Goal: Task Accomplishment & Management: Use online tool/utility

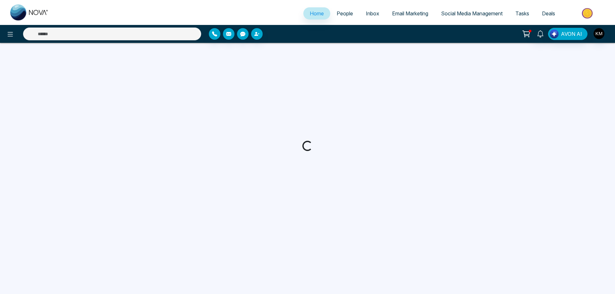
select select "*"
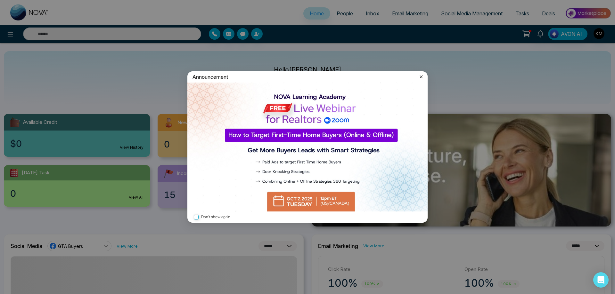
click at [424, 75] on icon at bounding box center [421, 77] width 6 height 6
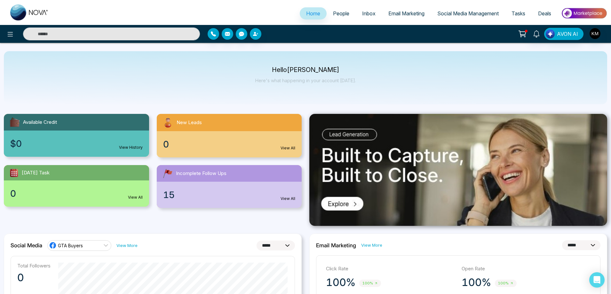
click at [342, 15] on span "People" at bounding box center [341, 13] width 16 height 6
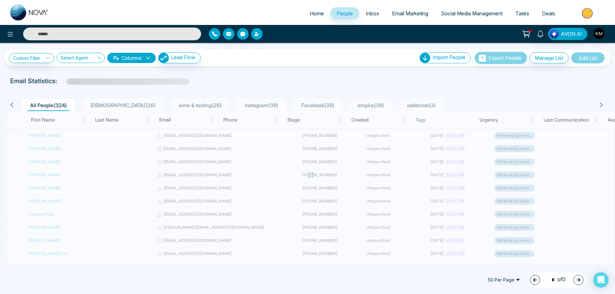
click at [394, 8] on link "Email Marketing" at bounding box center [409, 13] width 49 height 12
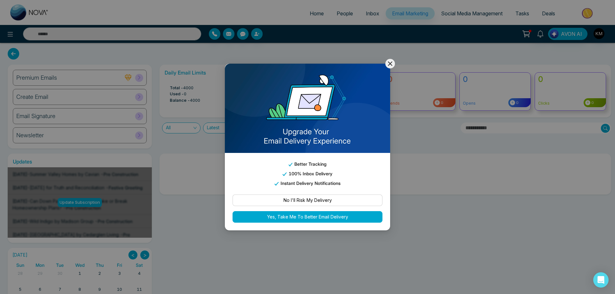
click at [393, 65] on icon at bounding box center [390, 64] width 8 height 8
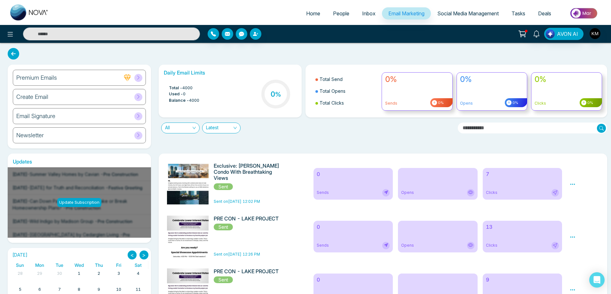
click at [532, 195] on div "Clicks" at bounding box center [522, 192] width 73 height 7
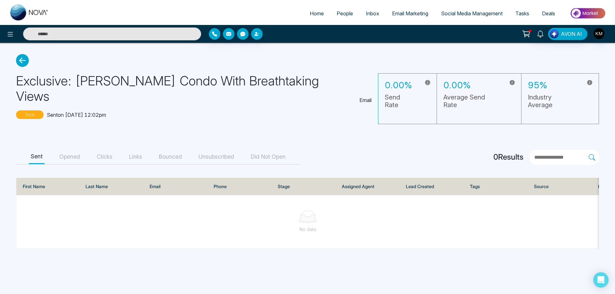
click at [213, 150] on button "Unsubscribed" at bounding box center [216, 157] width 39 height 14
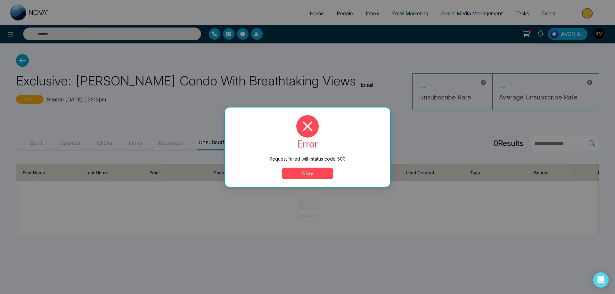
click at [311, 178] on button "Okay" at bounding box center [307, 174] width 51 height 12
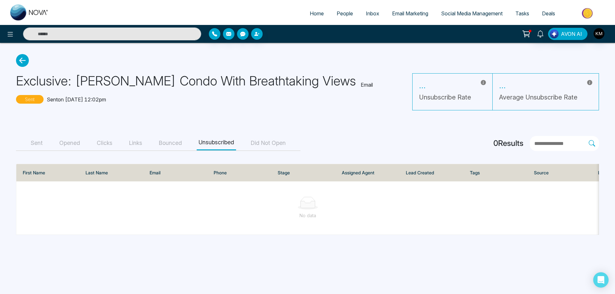
click at [271, 139] on button "Did Not Open" at bounding box center [268, 143] width 39 height 14
click at [206, 140] on button "Unsubscribed" at bounding box center [216, 143] width 39 height 14
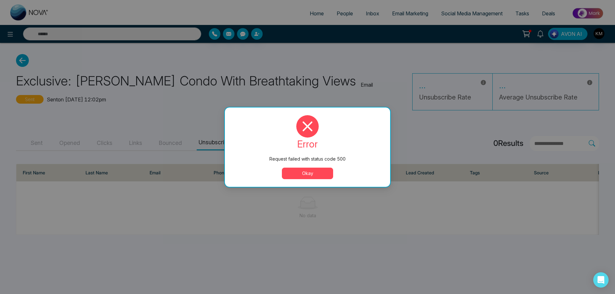
click at [309, 176] on button "Okay" at bounding box center [307, 174] width 51 height 12
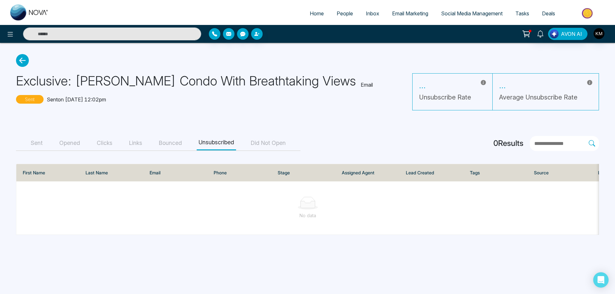
click at [182, 144] on button "Bounced" at bounding box center [170, 143] width 27 height 14
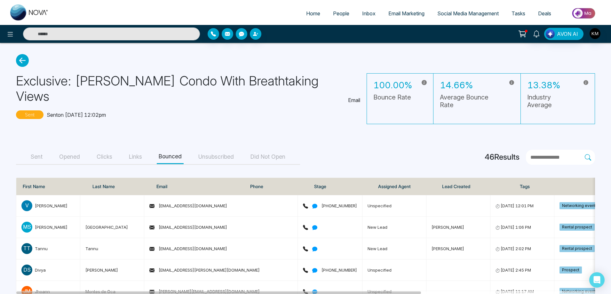
click at [140, 150] on button "Links" at bounding box center [135, 157] width 17 height 14
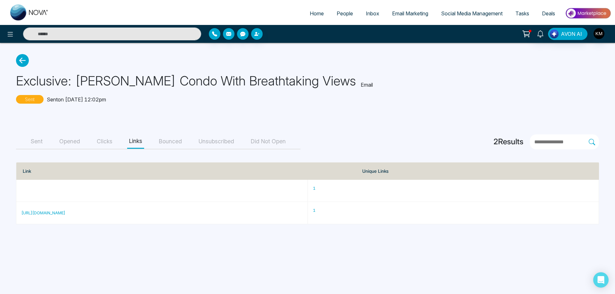
click at [103, 147] on button "Clicks" at bounding box center [105, 141] width 20 height 14
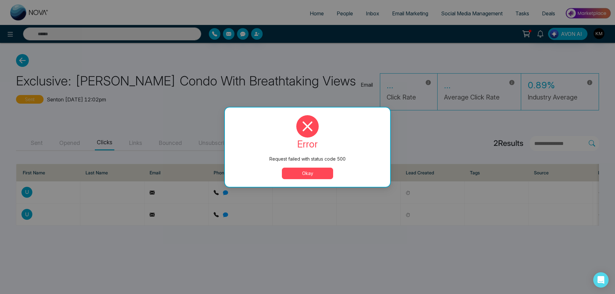
click at [310, 178] on button "Okay" at bounding box center [307, 174] width 51 height 12
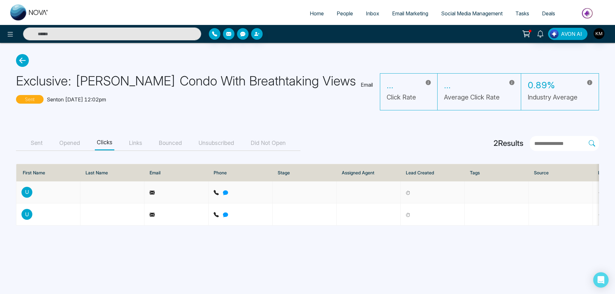
click at [27, 189] on p "U" at bounding box center [26, 192] width 11 height 11
click at [94, 198] on td at bounding box center [112, 192] width 64 height 22
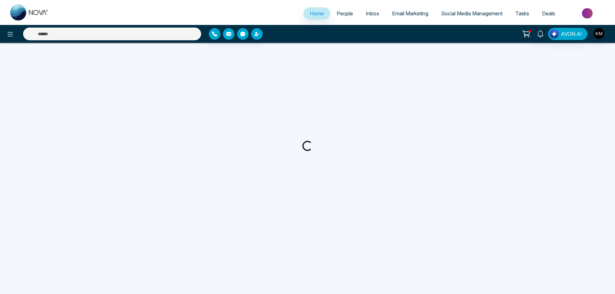
click at [399, 14] on div "Announcement Don't show again" at bounding box center [307, 147] width 615 height 294
select select "*"
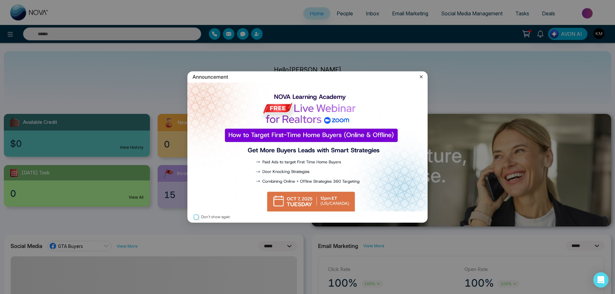
click at [420, 77] on icon at bounding box center [421, 76] width 3 height 3
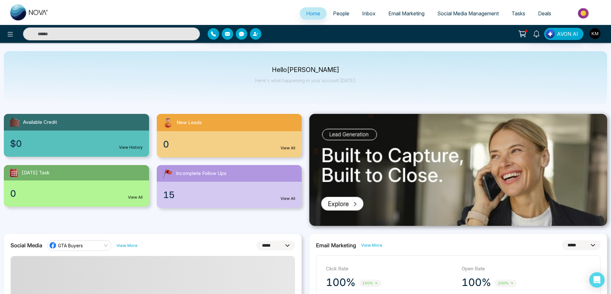
click at [403, 14] on span "Email Marketing" at bounding box center [407, 13] width 36 height 6
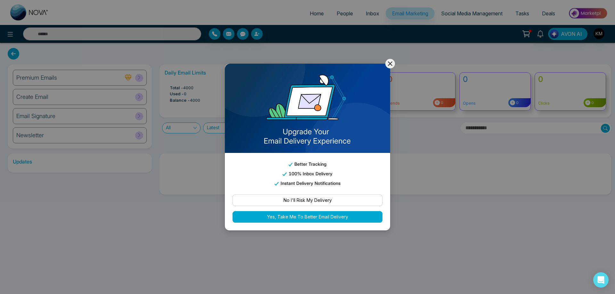
click at [391, 63] on icon at bounding box center [390, 64] width 8 height 8
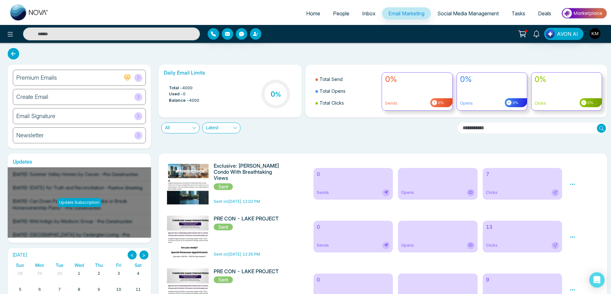
click at [46, 98] on h6 "Create Email" at bounding box center [32, 96] width 32 height 7
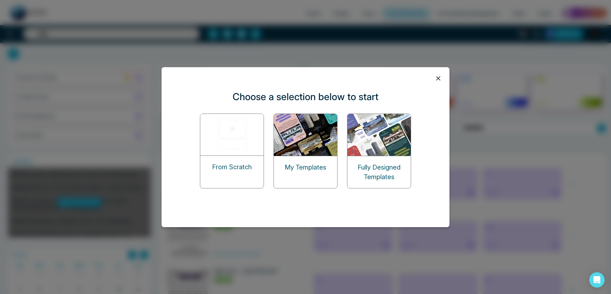
click at [322, 152] on img at bounding box center [306, 135] width 64 height 42
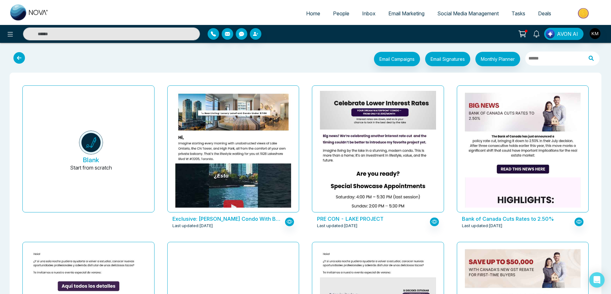
click at [309, 124] on div "PRE CON - LAKE PROJECT Last updated: Sep 18, 2025" at bounding box center [378, 161] width 145 height 157
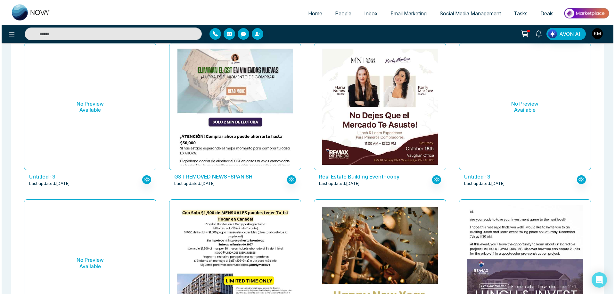
scroll to position [512, 0]
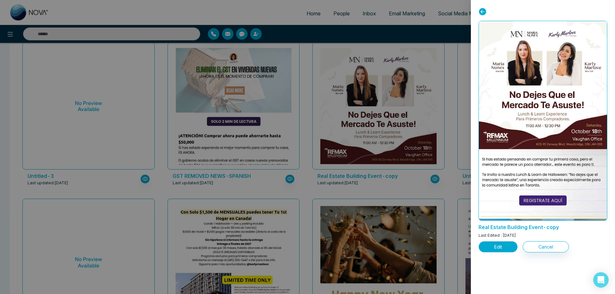
click at [490, 242] on button "Edit" at bounding box center [497, 246] width 39 height 11
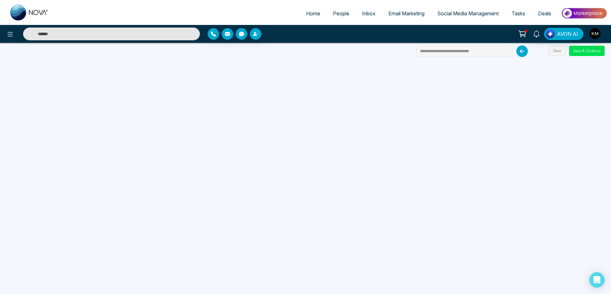
click at [438, 53] on input "**********" at bounding box center [465, 51] width 96 height 11
click at [450, 51] on input "**********" at bounding box center [465, 51] width 96 height 11
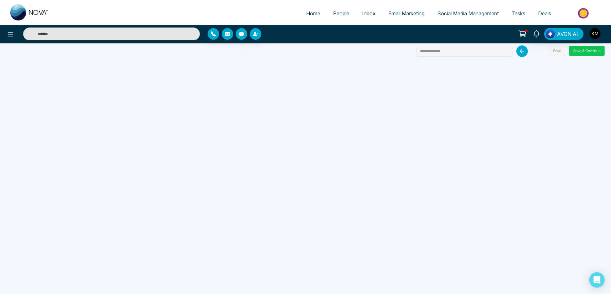
type input "**********"
click at [591, 55] on button "Save & Continue" at bounding box center [587, 51] width 36 height 10
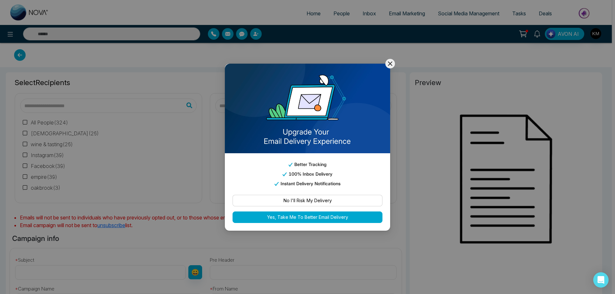
type input "**********"
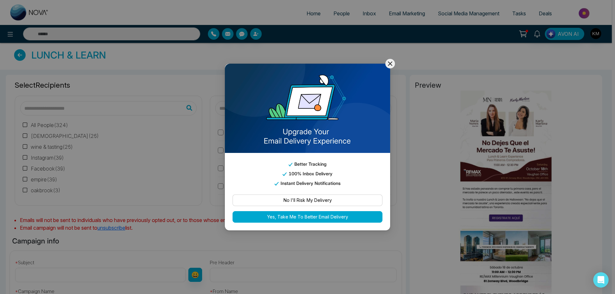
click at [392, 64] on icon at bounding box center [390, 64] width 8 height 8
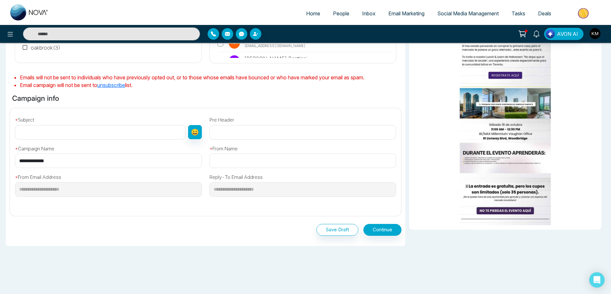
scroll to position [150, 0]
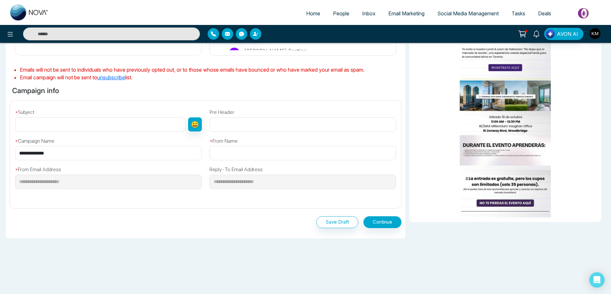
click at [131, 122] on input "text" at bounding box center [100, 124] width 171 height 14
paste input "**********"
type input "**********"
click at [275, 128] on input "text" at bounding box center [303, 124] width 187 height 14
paste input "**********"
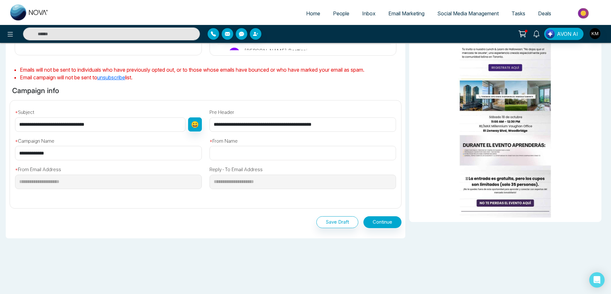
type input "**********"
click at [242, 158] on input "text" at bounding box center [303, 153] width 187 height 14
type input "**********"
click at [391, 224] on button "Continue" at bounding box center [383, 222] width 38 height 12
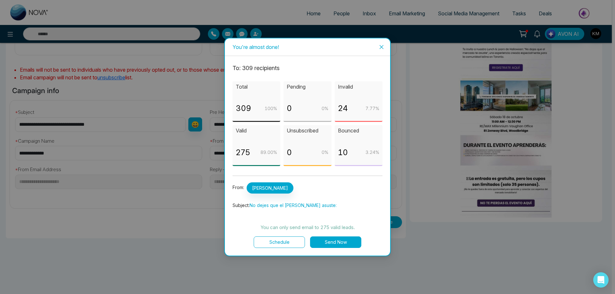
click at [353, 245] on button "Send Now" at bounding box center [335, 243] width 51 height 12
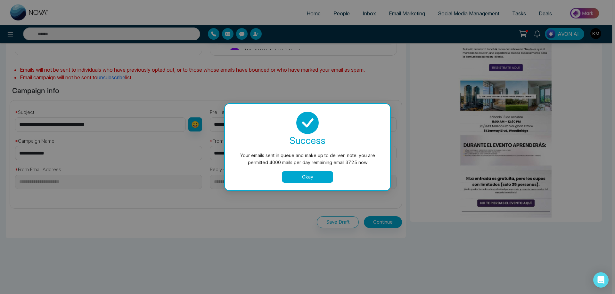
click at [311, 176] on button "Okay" at bounding box center [307, 177] width 51 height 12
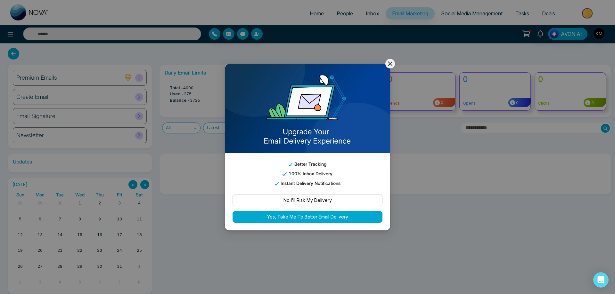
click at [389, 66] on icon at bounding box center [390, 64] width 8 height 8
